Goal: Transaction & Acquisition: Purchase product/service

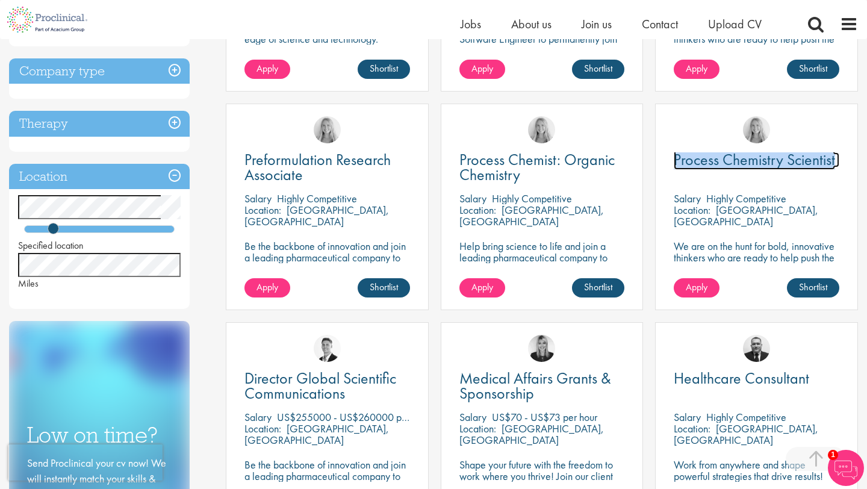
scroll to position [387, 0]
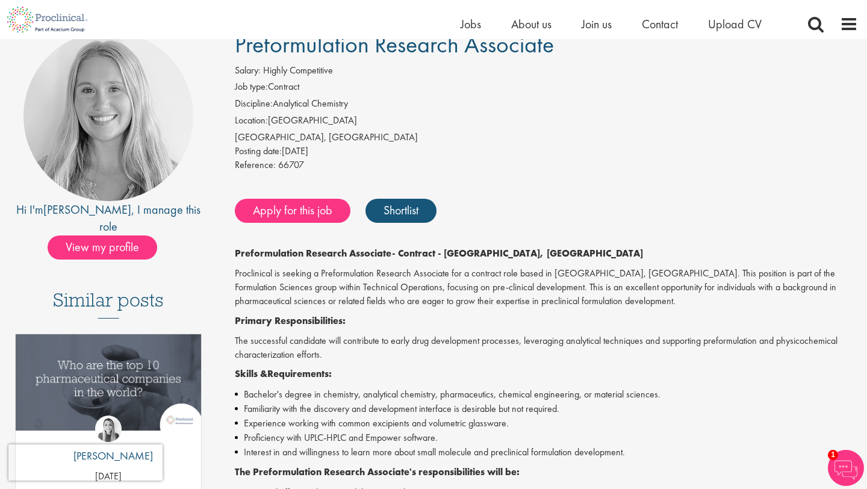
scroll to position [102, 0]
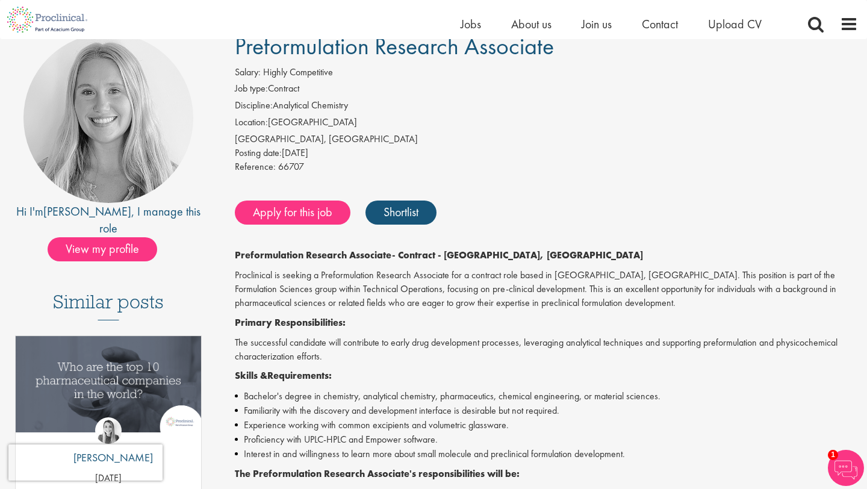
click at [278, 226] on div "Apply for this job Shortlist" at bounding box center [545, 213] width 626 height 36
click at [272, 216] on link "Apply for this job" at bounding box center [293, 213] width 116 height 24
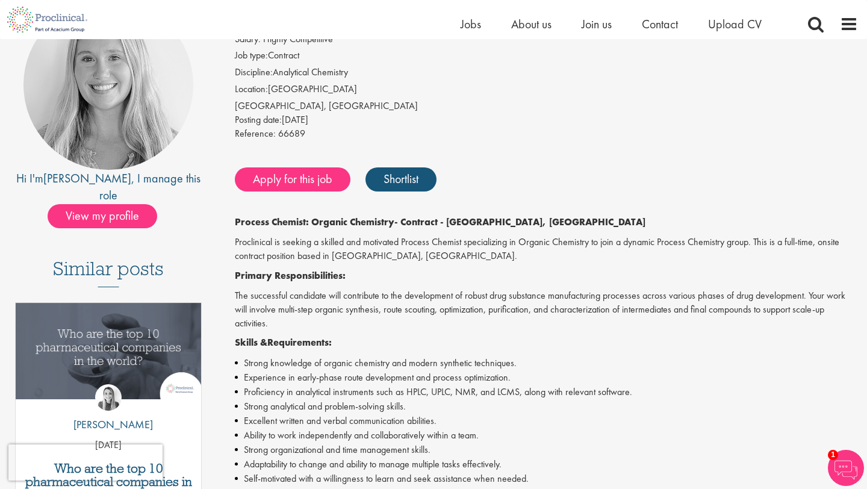
scroll to position [134, 0]
drag, startPoint x: 439, startPoint y: 422, endPoint x: 237, endPoint y: 200, distance: 299.7
click at [237, 200] on div "Process Chemist: Organic Chemistry Salary: Highly Competitive Job type: Contrac…" at bounding box center [542, 492] width 650 height 982
copy div "Process Chemist: Organic Chemistry - Contract - Cambridge, MA Proclinical is se…"
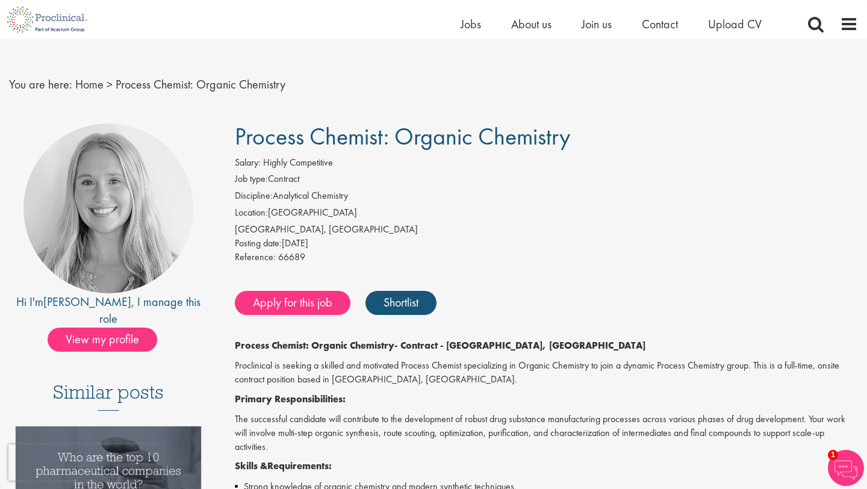
scroll to position [8, 0]
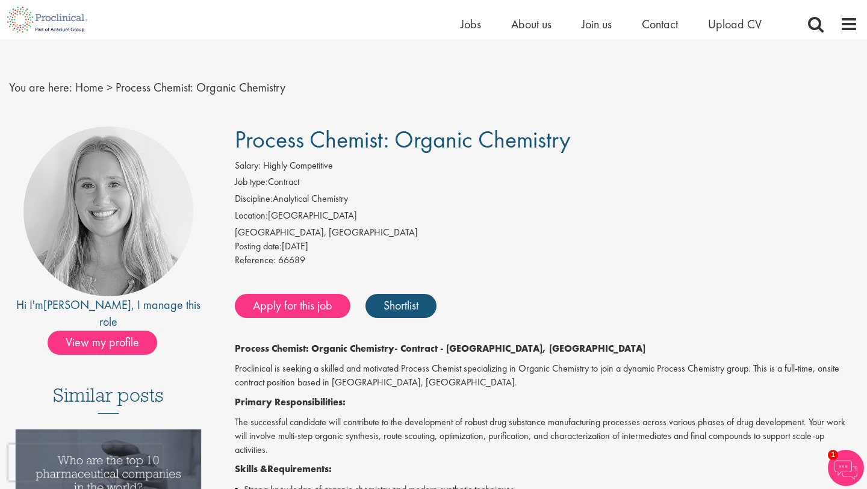
click at [238, 138] on span "Process Chemist: Organic Chemistry" at bounding box center [402, 139] width 335 height 31
copy div "Process Chemist: Organic Chemistry Salary: Highly Competitive Job type: Contrac…"
click at [283, 310] on link "Apply for this job" at bounding box center [293, 306] width 116 height 24
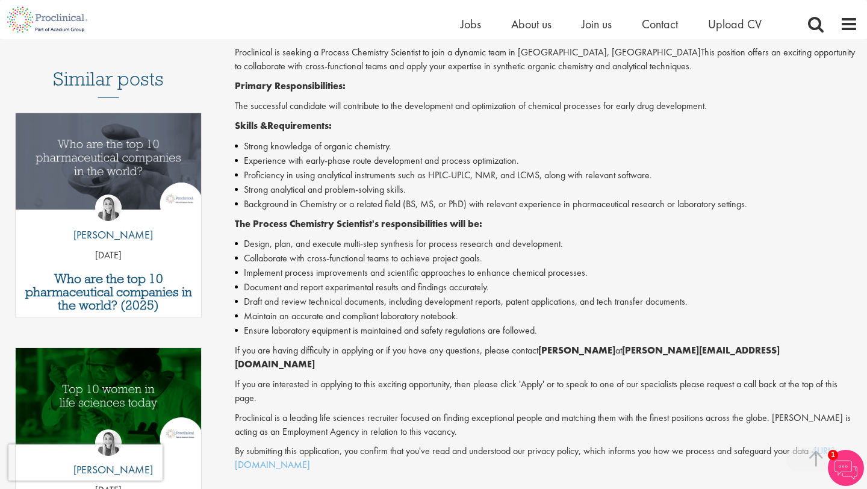
scroll to position [325, 0]
click at [415, 291] on div "Process Chemistry Scientist - Contract - Cambridge, MA Proclinical is seeking a…" at bounding box center [546, 249] width 623 height 446
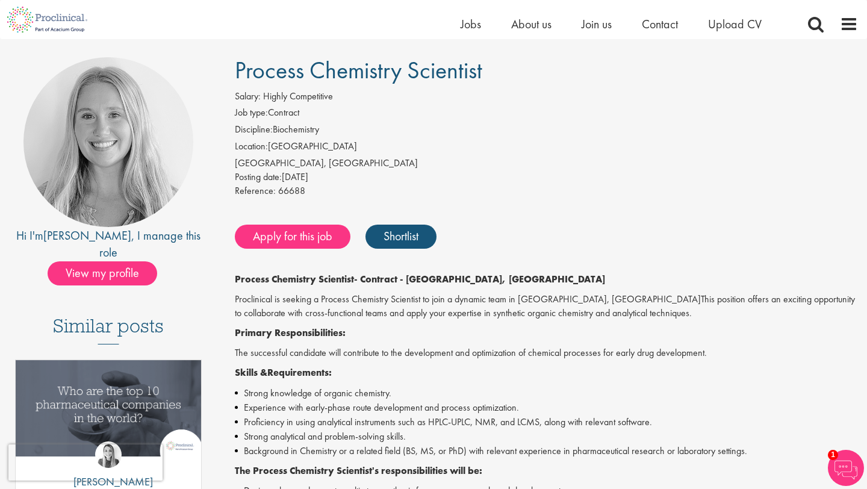
scroll to position [75, 0]
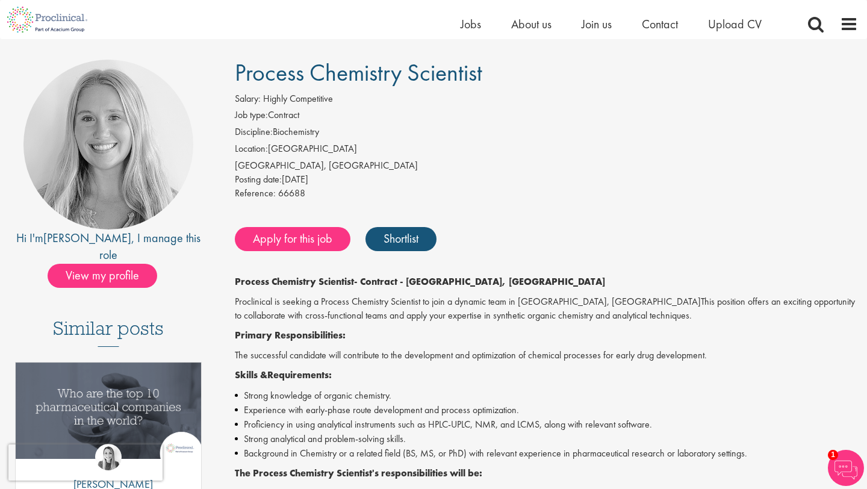
drag, startPoint x: 437, startPoint y: 455, endPoint x: 243, endPoint y: 273, distance: 266.3
click at [243, 273] on div "Process Chemistry Scientist Salary: Highly Competitive Job type: Contract Disci…" at bounding box center [542, 473] width 650 height 827
copy div "Process Chemistry Scientist - Contract - Cambridge, MA Proclinical is seeking a…"
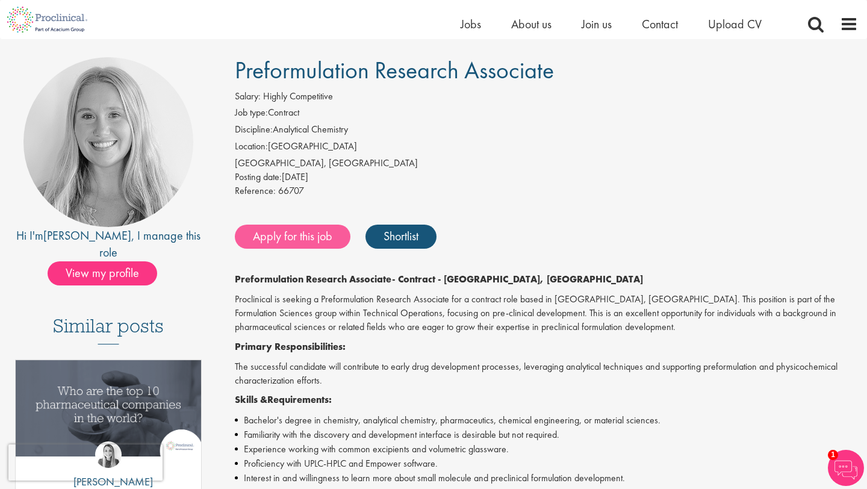
scroll to position [58, 0]
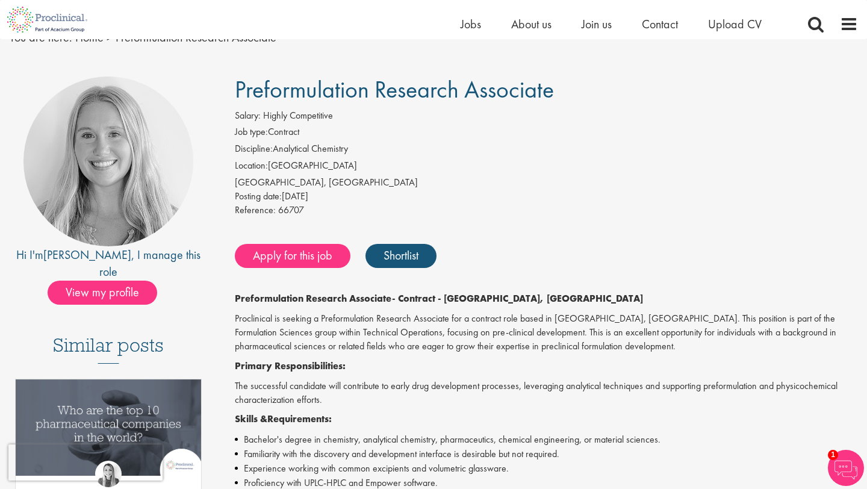
click at [307, 220] on div "Preformulation Research Associate Salary: Highly Competitive Job type: Contract…" at bounding box center [542, 496] width 650 height 840
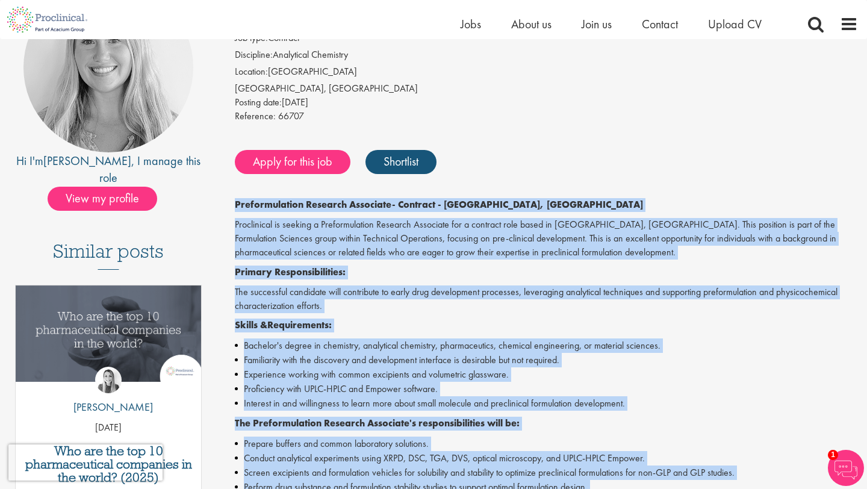
scroll to position [117, 0]
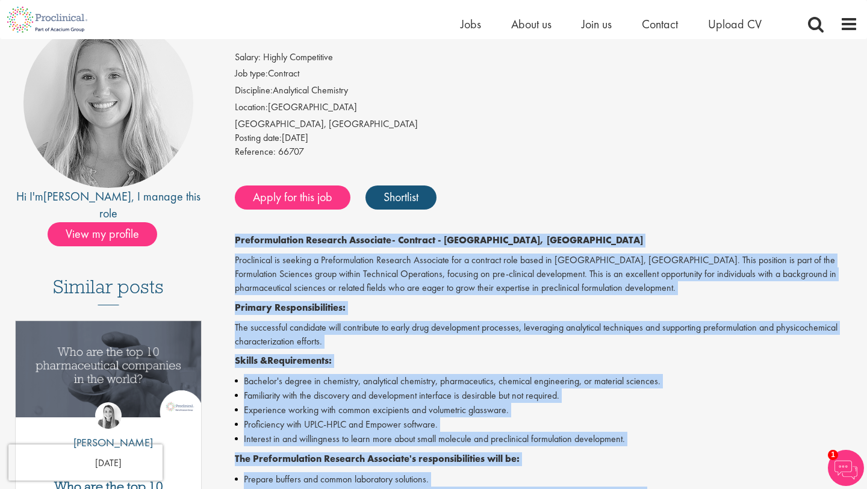
drag, startPoint x: 426, startPoint y: 394, endPoint x: 237, endPoint y: 228, distance: 251.4
click at [237, 228] on div "Preformulation Research Associate Salary: Highly Competitive Job type: Contract…" at bounding box center [542, 438] width 650 height 840
copy div "Preformulation Research Associate - Contract - Cambridge, MA Proclinical is see…"
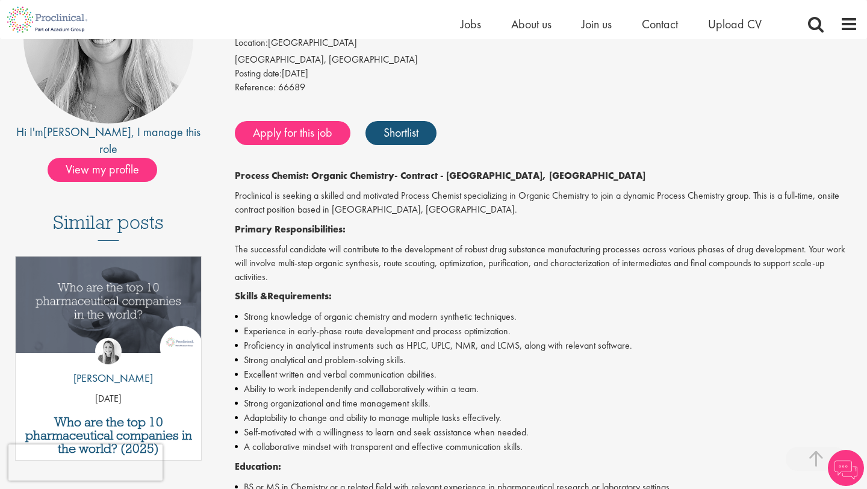
scroll to position [179, 0]
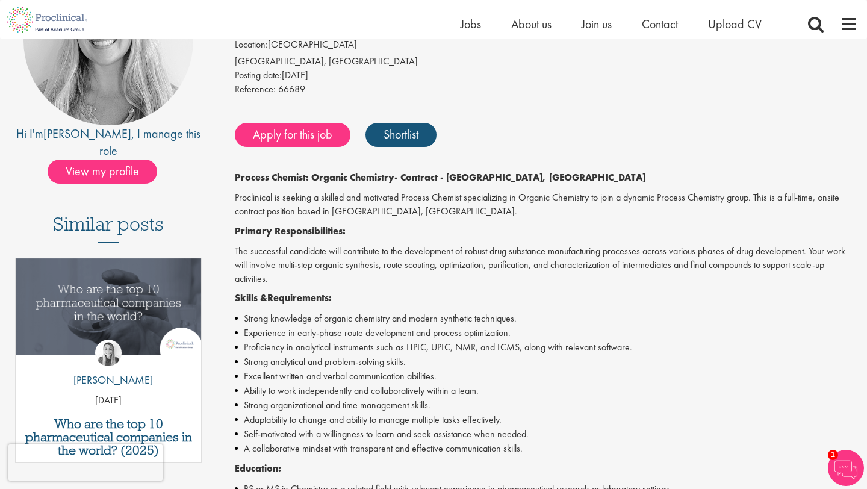
drag, startPoint x: 455, startPoint y: 206, endPoint x: 388, endPoint y: 58, distance: 162.8
click at [388, 58] on div "Process Chemist: Organic Chemistry Salary: Highly Competitive Job type: Contrac…" at bounding box center [542, 446] width 650 height 982
copy div "Posting date: 18 Aug 2025 Reference: 66689 Apply for this job Shortlist Process…"
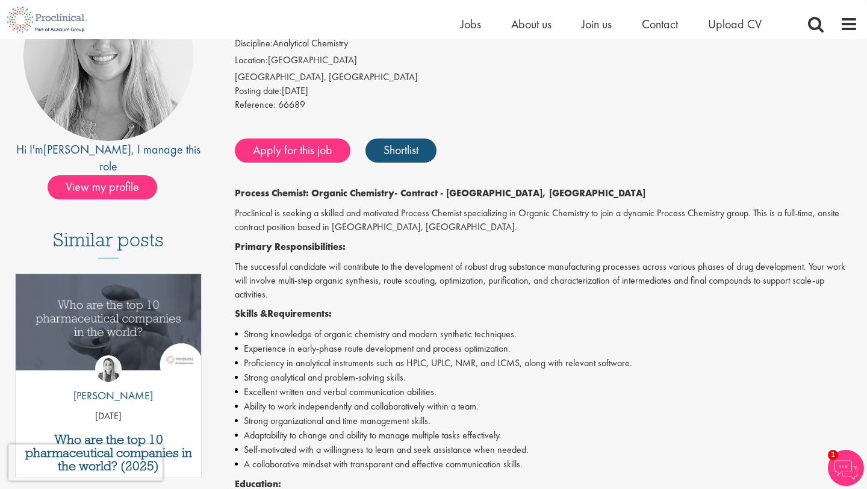
scroll to position [166, 0]
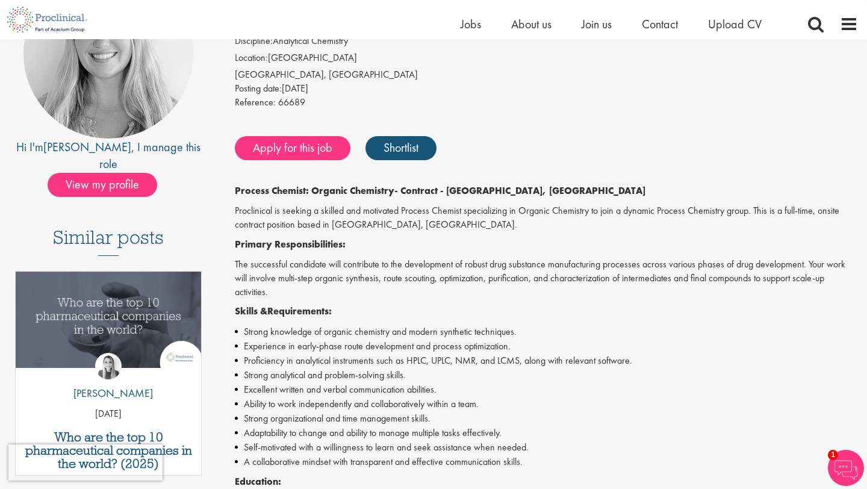
click at [404, 328] on li "Strong knowledge of organic chemistry and modern synthetic techniques." at bounding box center [546, 332] width 623 height 14
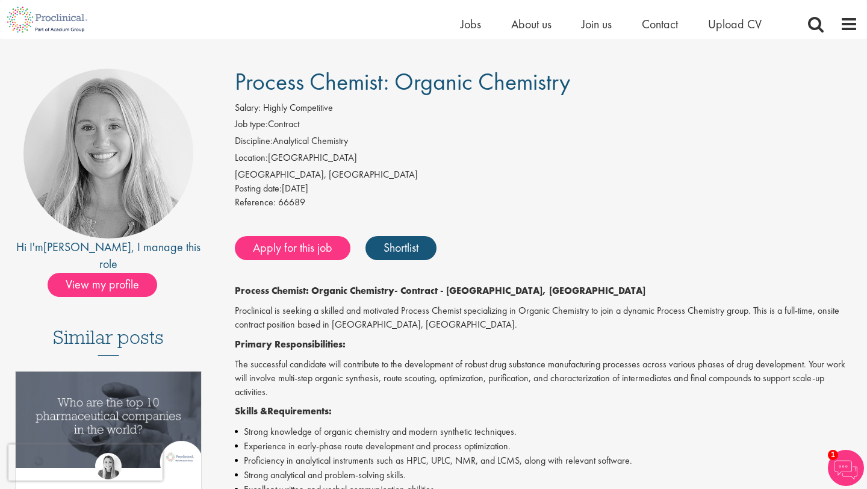
scroll to position [40, 0]
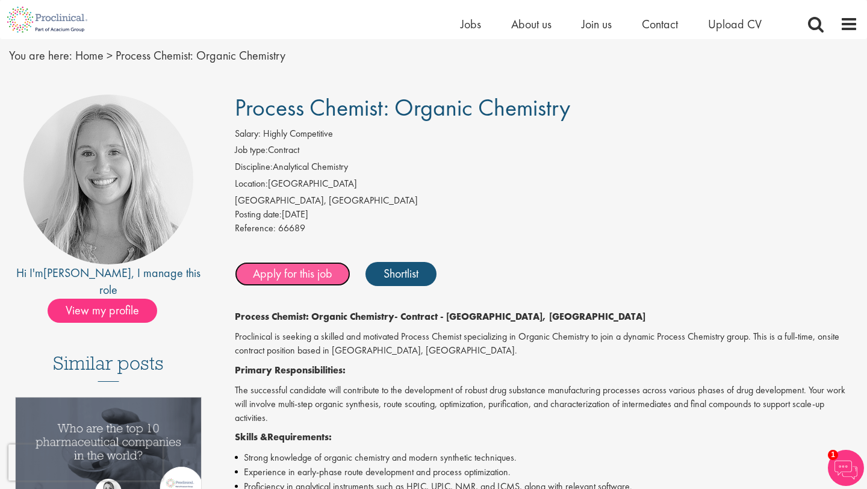
click at [332, 277] on link "Apply for this job" at bounding box center [293, 274] width 116 height 24
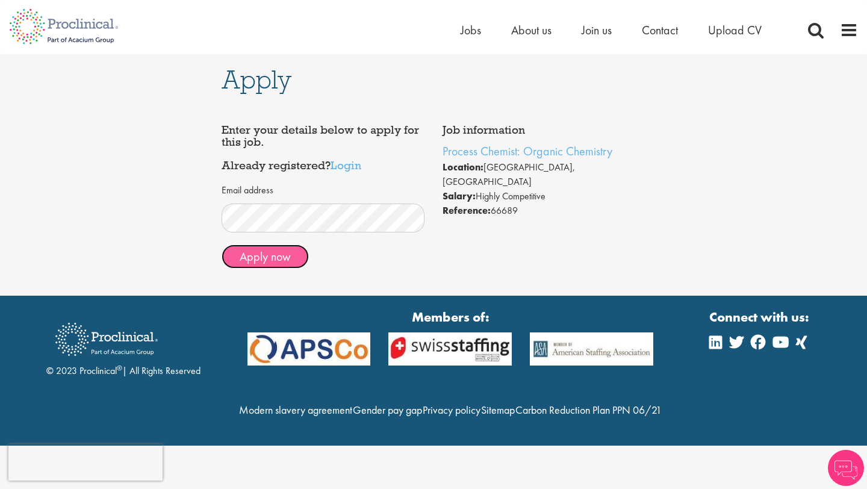
click at [287, 257] on button "Apply now" at bounding box center [265, 256] width 87 height 24
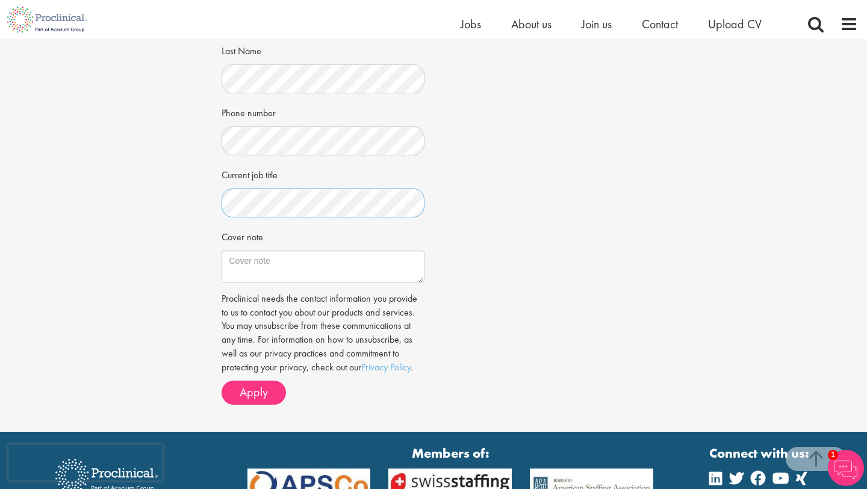
scroll to position [275, 0]
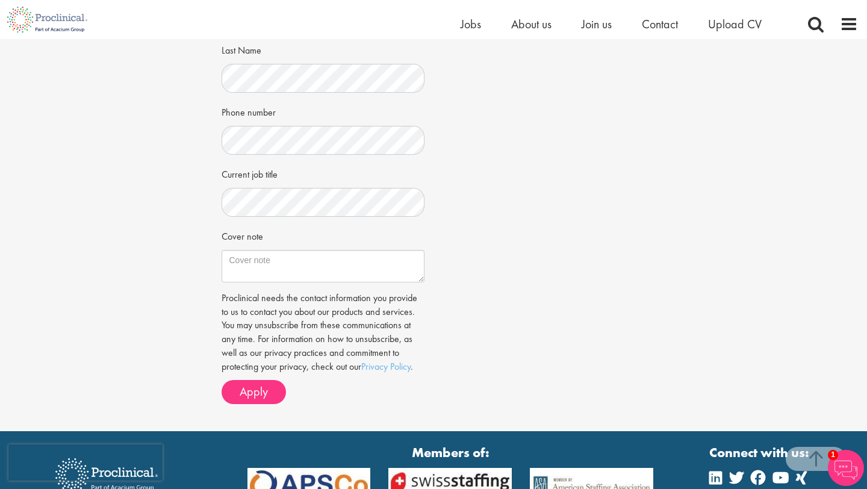
click at [202, 260] on div "Apply Job information Process Chemist: Organic Chemistry Location: [GEOGRAPHIC_…" at bounding box center [433, 98] width 885 height 667
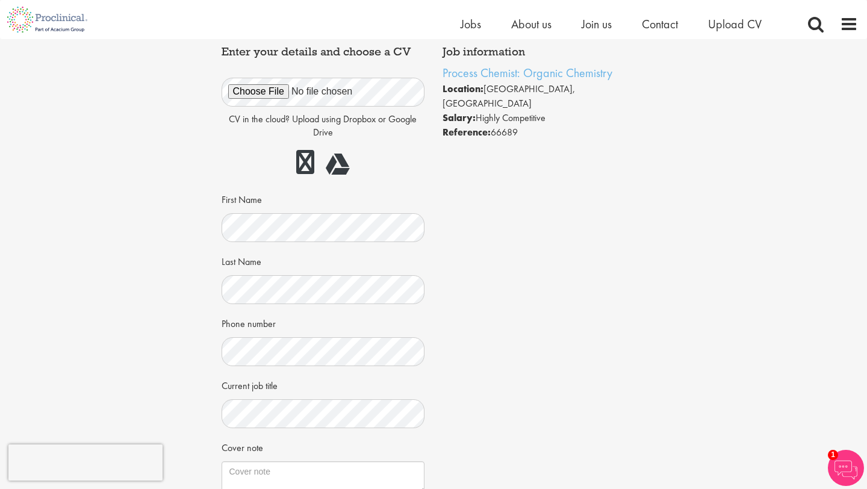
scroll to position [0, 0]
